Goal: Information Seeking & Learning: Learn about a topic

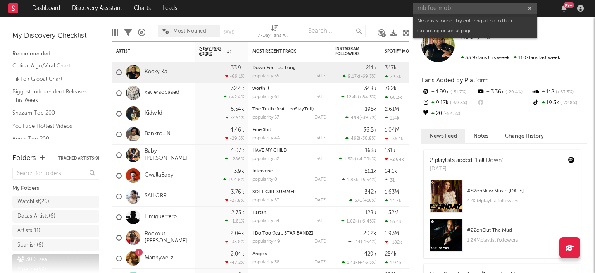
click at [430, 9] on input "rnb foe mob" at bounding box center [475, 8] width 124 height 10
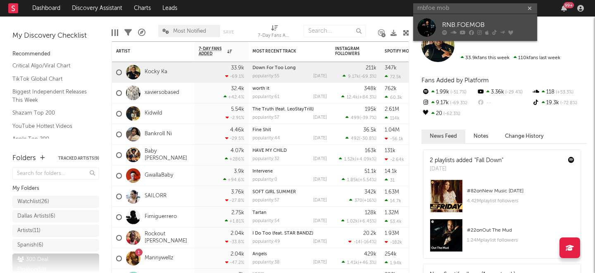
type input "rnbfoe mob"
click at [451, 33] on icon at bounding box center [454, 32] width 6 height 5
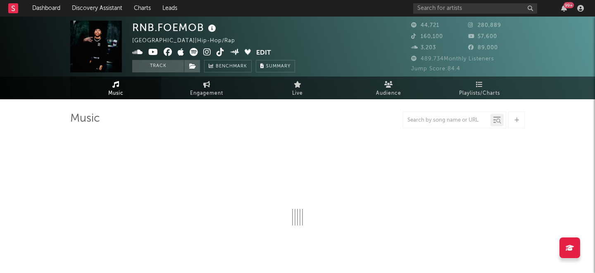
select select "6m"
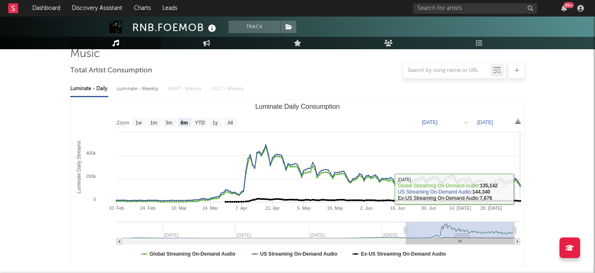
scroll to position [81, 0]
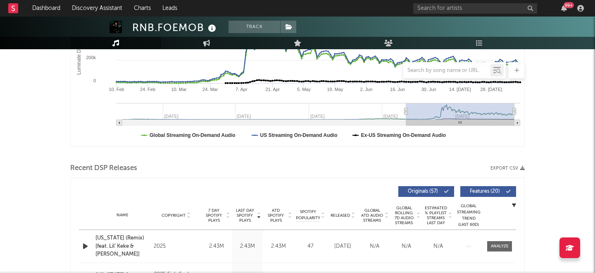
scroll to position [0, 0]
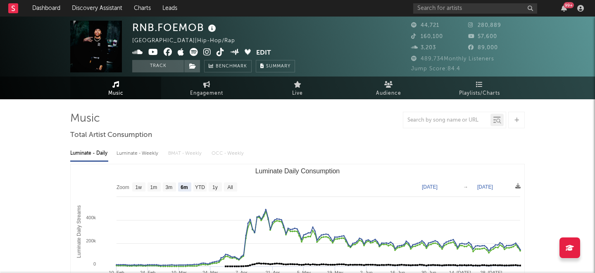
click at [152, 51] on icon at bounding box center [153, 52] width 10 height 8
